Goal: Transaction & Acquisition: Purchase product/service

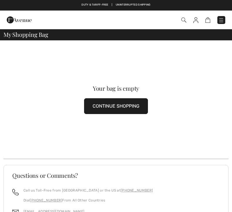
click at [137, 106] on button "CONTINUE SHOPPING" at bounding box center [116, 106] width 64 height 16
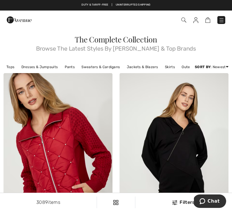
click at [42, 66] on link "Dresses & Jumpsuits" at bounding box center [39, 67] width 42 height 8
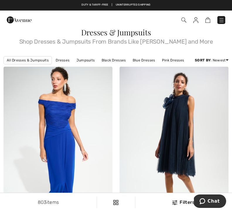
click at [120, 61] on link "Black Dresses" at bounding box center [114, 61] width 30 height 8
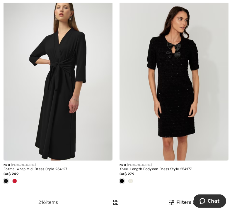
scroll to position [257, 0]
click at [56, 91] on img at bounding box center [58, 78] width 109 height 163
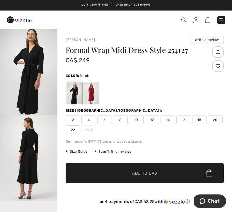
click at [154, 117] on span "12" at bounding box center [152, 120] width 15 height 9
click at [229, 53] on div "Joseph Ribkoff Write a review Formal Wrap Midi Dress Style 254127 CA$ 249 Color…" at bounding box center [144, 184] width 175 height 311
click at [220, 51] on img at bounding box center [218, 52] width 10 height 10
click at [210, 176] on img at bounding box center [209, 174] width 6 height 8
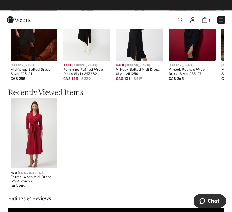
scroll to position [471, 0]
